Goal: Transaction & Acquisition: Purchase product/service

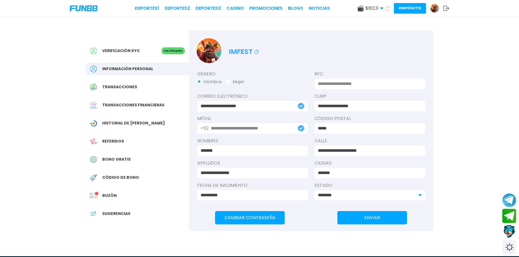
click at [413, 11] on button "Depósito" at bounding box center [410, 8] width 32 height 11
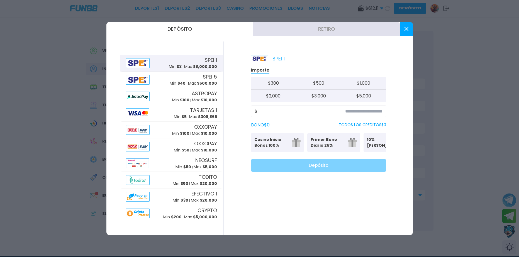
click at [338, 32] on button "Retiro" at bounding box center [326, 29] width 147 height 14
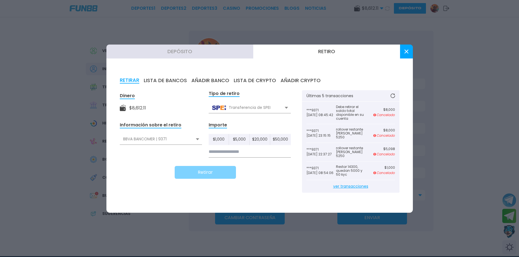
click at [383, 124] on div "***9371 [DATE] 23:15:15 rollover restante [PERSON_NAME] 5250 $ 8,000 Cancelado" at bounding box center [350, 133] width 89 height 19
click at [408, 52] on button at bounding box center [406, 52] width 13 height 14
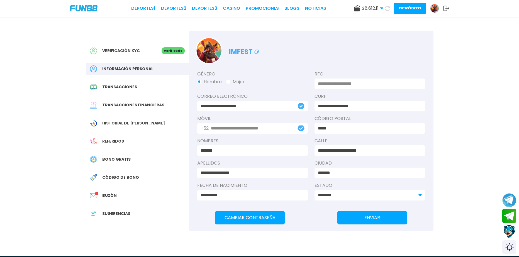
click at [413, 10] on button "Depósito" at bounding box center [410, 8] width 32 height 11
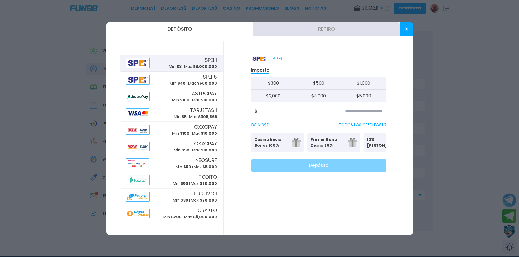
click at [334, 30] on button "Retiro" at bounding box center [326, 29] width 147 height 14
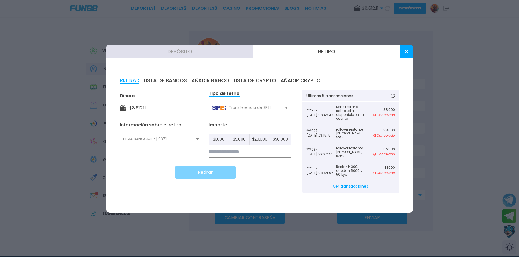
click at [472, 207] on div at bounding box center [259, 128] width 519 height 257
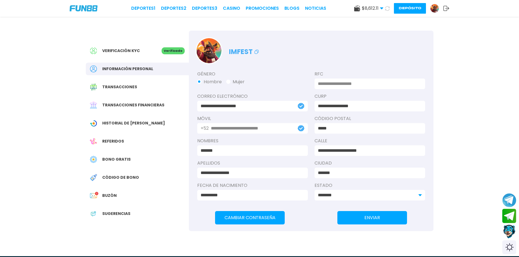
click at [507, 228] on button "Contact customer service" at bounding box center [509, 231] width 15 height 15
click at [256, 53] on icon at bounding box center [256, 51] width 7 height 7
click at [416, 13] on button "Depósito" at bounding box center [410, 8] width 32 height 11
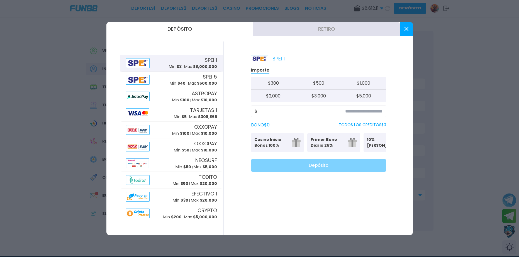
click at [307, 34] on button "Retiro" at bounding box center [326, 29] width 147 height 14
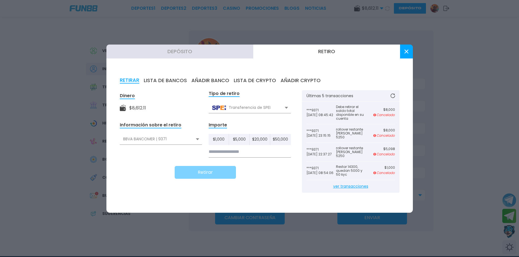
click at [407, 54] on button at bounding box center [406, 52] width 13 height 14
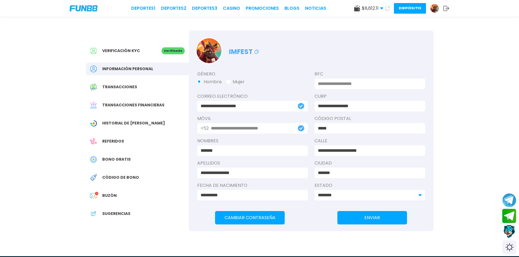
click at [412, 8] on button "Depósito" at bounding box center [410, 8] width 32 height 11
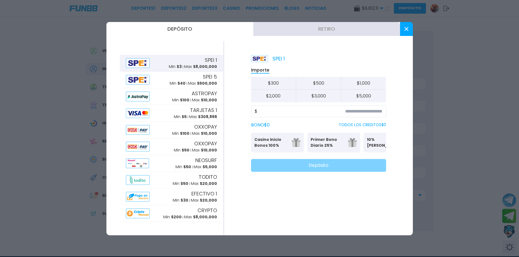
click at [343, 35] on button "Retiro" at bounding box center [326, 29] width 147 height 14
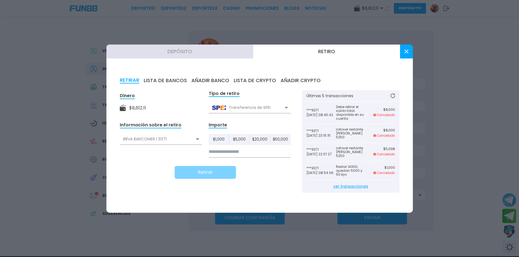
click at [374, 206] on div "RETIRAR LISTA DE BANCOS AÑADIR BANCO LISTA DE CRYPTO AÑADIR CRYPTO Dinero $ 8,6…" at bounding box center [259, 138] width 306 height 149
click at [232, 152] on input at bounding box center [249, 151] width 82 height 11
type input "*****"
click at [218, 174] on button "Retirar" at bounding box center [205, 172] width 61 height 13
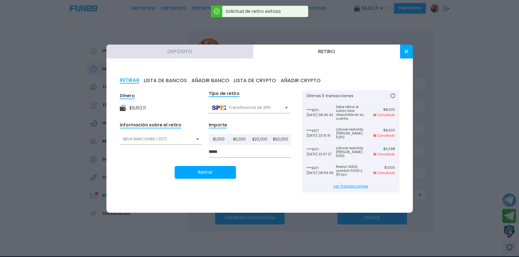
click at [407, 53] on button at bounding box center [406, 52] width 13 height 14
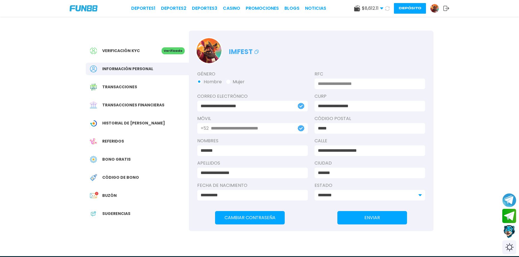
click at [456, 138] on div "**********" at bounding box center [259, 119] width 519 height 239
click at [381, 10] on span "$ 8,612.11" at bounding box center [372, 8] width 21 height 7
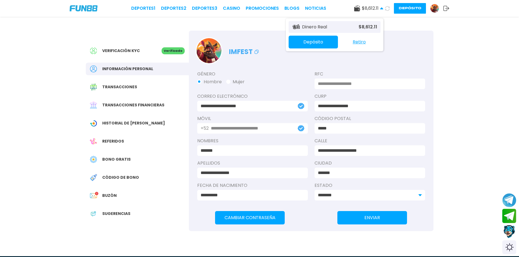
click at [381, 10] on span "$ 8,612.11" at bounding box center [372, 8] width 21 height 7
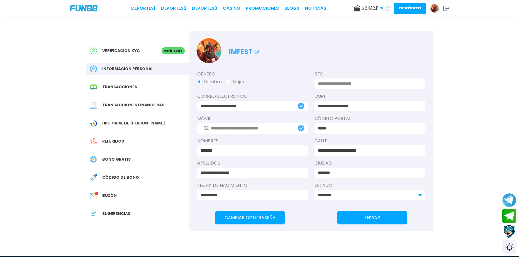
click at [381, 10] on span "$ 8,612.11" at bounding box center [372, 8] width 21 height 7
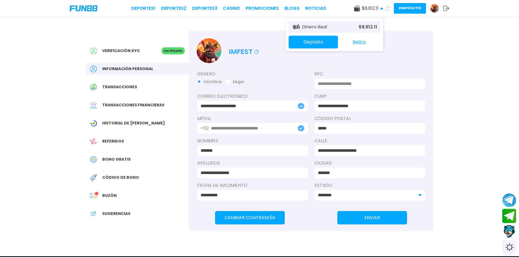
click at [364, 42] on button "Retiro" at bounding box center [359, 42] width 43 height 12
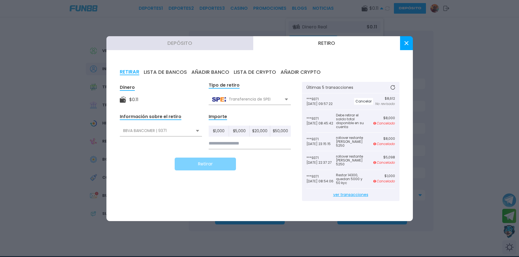
click at [242, 144] on input at bounding box center [249, 143] width 82 height 11
type input "*"
click at [406, 41] on icon at bounding box center [406, 43] width 4 height 4
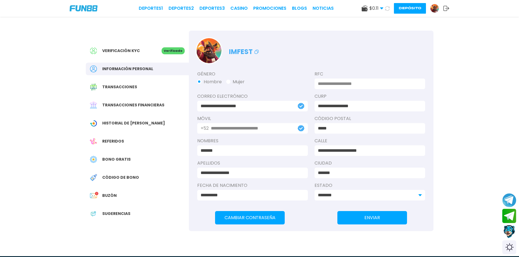
click at [435, 68] on div "**********" at bounding box center [259, 128] width 361 height 223
click at [415, 12] on button "Depósito" at bounding box center [410, 8] width 32 height 11
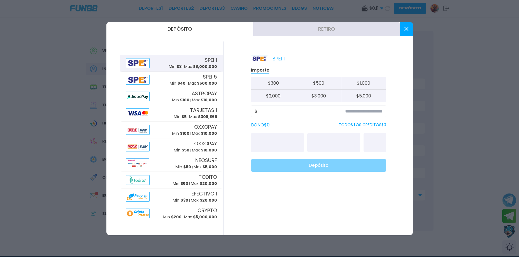
click at [356, 36] on div "Depósito Retiro SPEI 1 Min $ 3 Max $ 8,000,000 SPEI 5 Min $ 40 Max $ 500,000 AS…" at bounding box center [259, 128] width 306 height 213
click at [354, 32] on button "Retiro" at bounding box center [326, 29] width 147 height 14
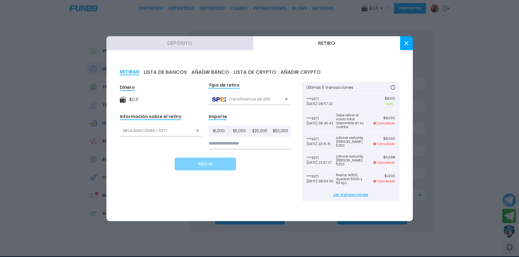
click at [431, 88] on div at bounding box center [259, 128] width 519 height 257
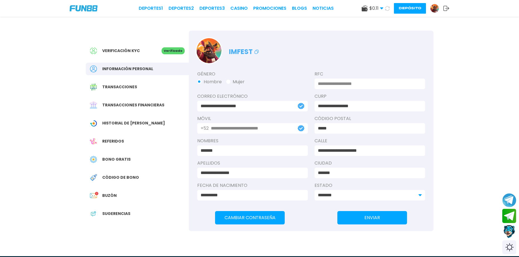
click at [432, 13] on link at bounding box center [436, 8] width 13 height 9
click at [130, 87] on span "Transacciones" at bounding box center [119, 87] width 35 height 6
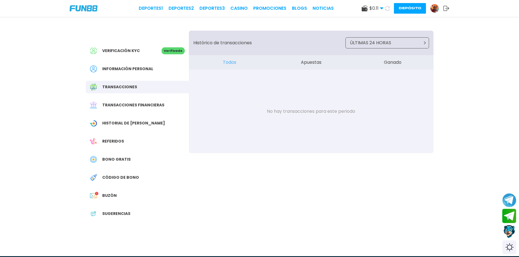
click at [387, 45] on p "ÚLTIMAS 24 HORAS" at bounding box center [370, 43] width 41 height 7
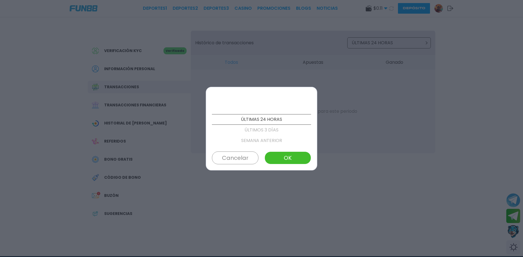
click at [253, 65] on div at bounding box center [261, 128] width 523 height 257
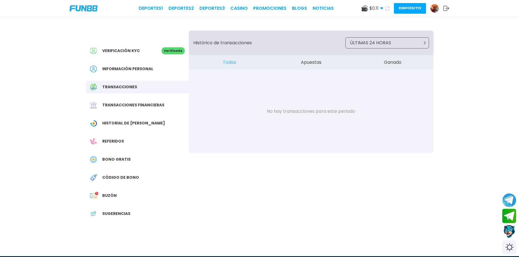
click at [150, 104] on span "Transacciones financieras" at bounding box center [133, 105] width 62 height 6
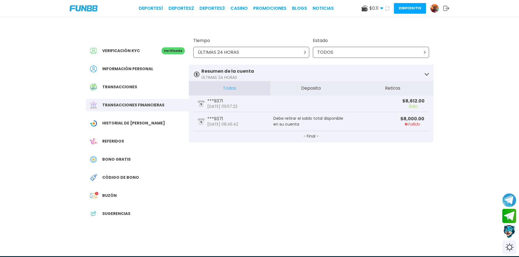
click at [425, 174] on div "Verificación KYC Verificado Información personal Transacciones Transacciones fi…" at bounding box center [259, 128] width 361 height 223
click at [402, 192] on div "Verificación KYC Verificado Información personal Transacciones Transacciones fi…" at bounding box center [259, 128] width 361 height 223
click at [401, 170] on div "Verificación KYC Verificado Información personal Transacciones Transacciones fi…" at bounding box center [259, 128] width 361 height 223
click at [461, 92] on div "Verificación KYC Verificado Información personal Transacciones Transacciones fi…" at bounding box center [259, 119] width 519 height 239
drag, startPoint x: 465, startPoint y: 168, endPoint x: 442, endPoint y: 132, distance: 42.5
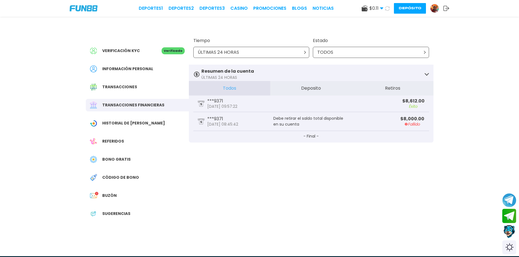
click at [465, 168] on div "Verificación KYC Verificado Información personal Transacciones Transacciones fi…" at bounding box center [259, 119] width 519 height 239
